Goal: Task Accomplishment & Management: Manage account settings

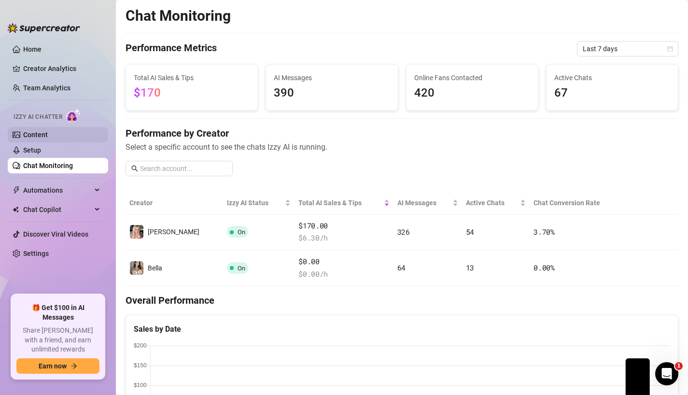
click at [48, 138] on link "Content" at bounding box center [35, 135] width 25 height 8
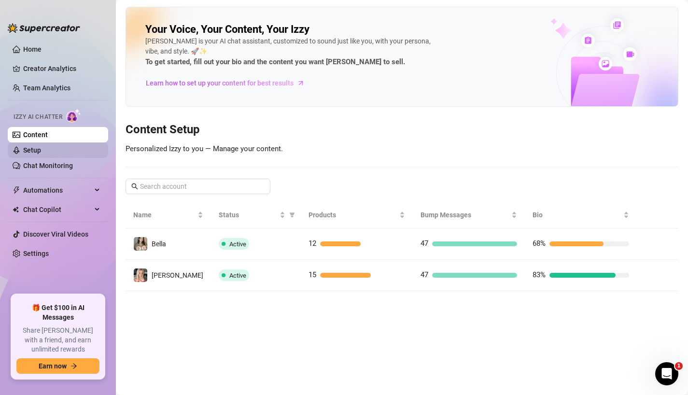
click at [41, 151] on link "Setup" at bounding box center [32, 150] width 18 height 8
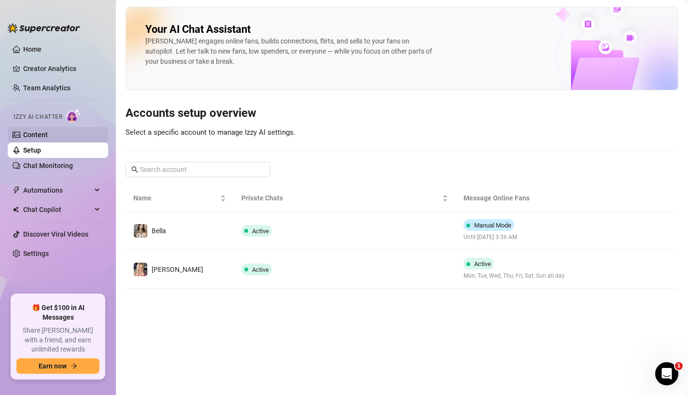
click at [48, 135] on link "Content" at bounding box center [35, 135] width 25 height 8
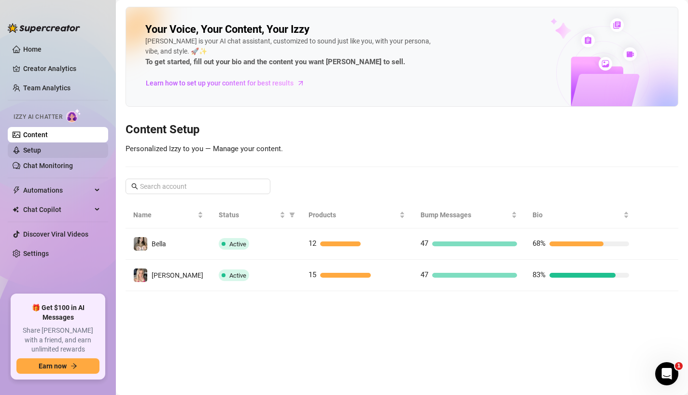
click at [41, 150] on link "Setup" at bounding box center [32, 150] width 18 height 8
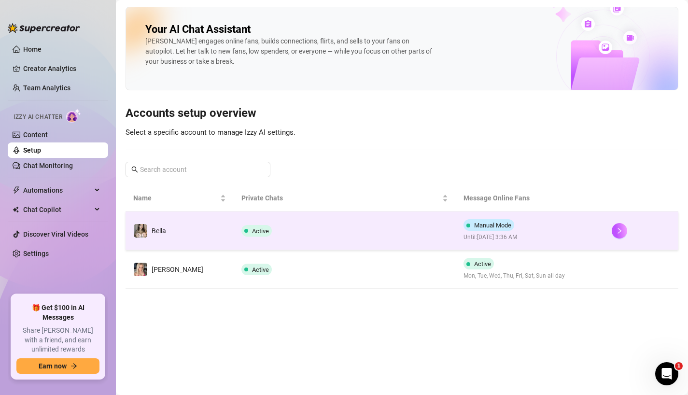
click at [408, 231] on td "Active" at bounding box center [345, 231] width 223 height 39
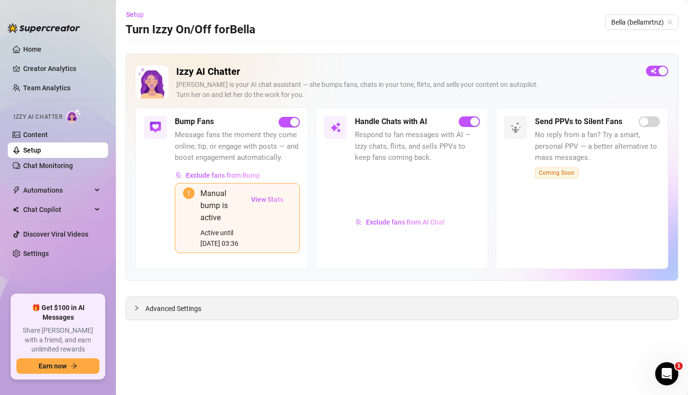
click at [329, 302] on div "Advanced Settings" at bounding box center [402, 308] width 552 height 23
click at [293, 311] on div "Advanced Settings" at bounding box center [402, 308] width 552 height 23
click at [143, 310] on div at bounding box center [140, 308] width 12 height 11
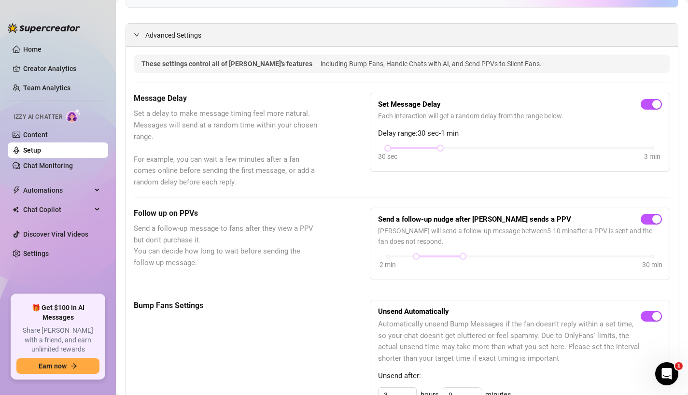
scroll to position [271, 0]
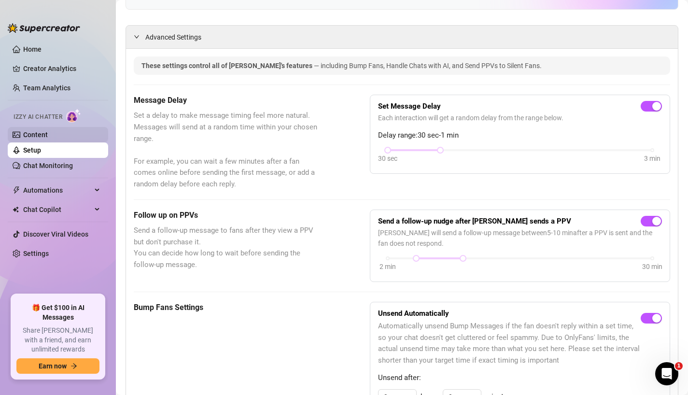
click at [48, 134] on link "Content" at bounding box center [35, 135] width 25 height 8
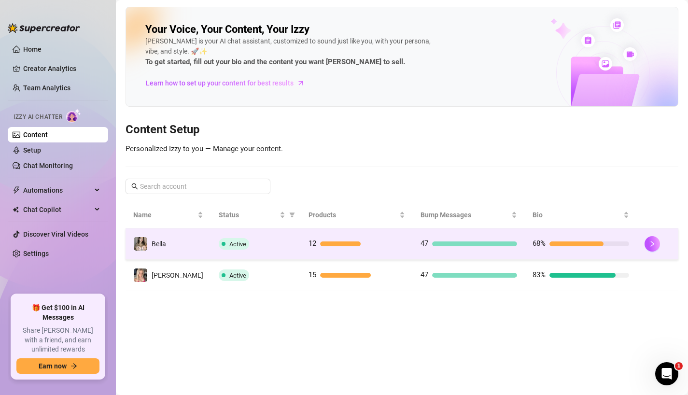
click at [281, 250] on td "Active" at bounding box center [256, 243] width 90 height 31
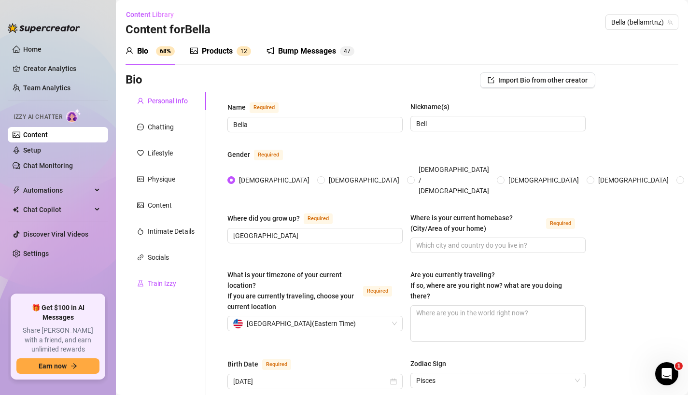
click at [168, 281] on div "Train Izzy" at bounding box center [162, 283] width 28 height 11
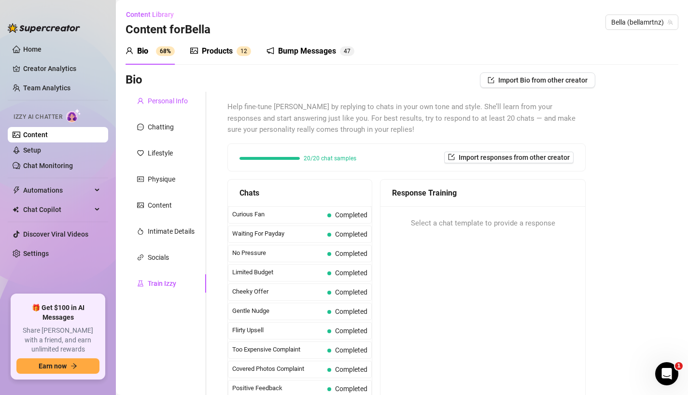
click at [166, 105] on div "Personal Info" at bounding box center [168, 101] width 40 height 11
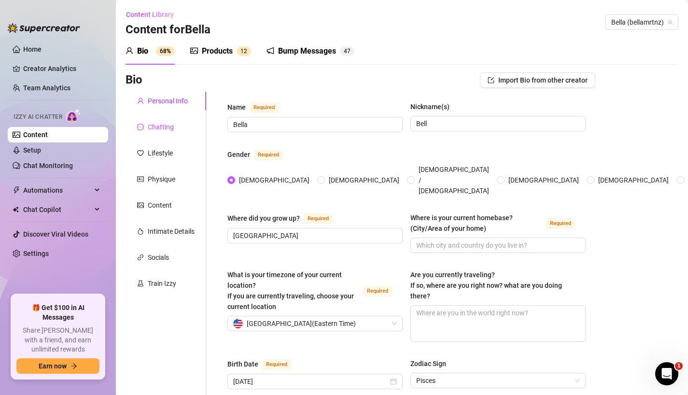
click at [172, 129] on div "Chatting" at bounding box center [161, 127] width 26 height 11
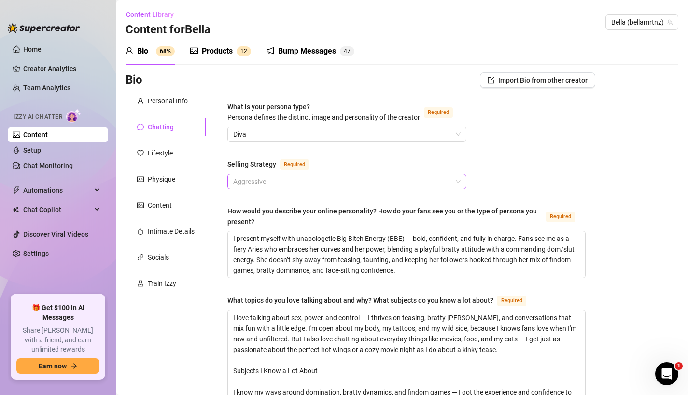
click at [319, 184] on span "Aggressive" at bounding box center [346, 181] width 227 height 14
